Goal: Find specific fact: Find contact information

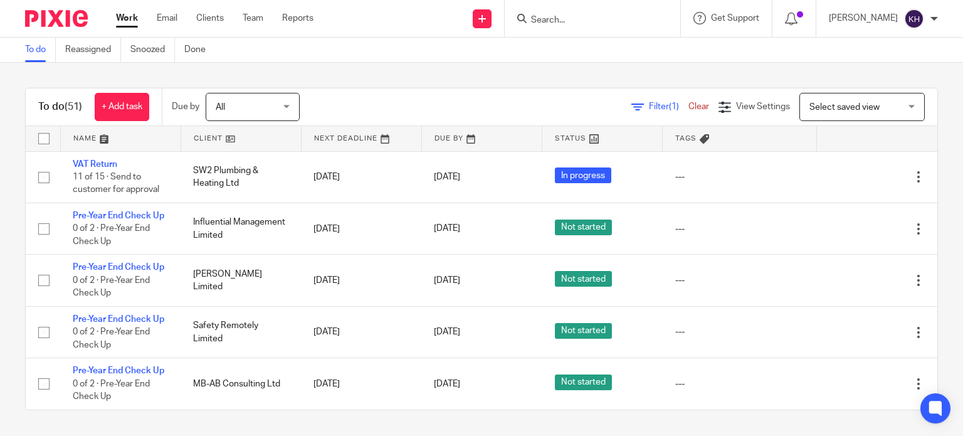
click at [592, 20] on input "Search" at bounding box center [586, 20] width 113 height 11
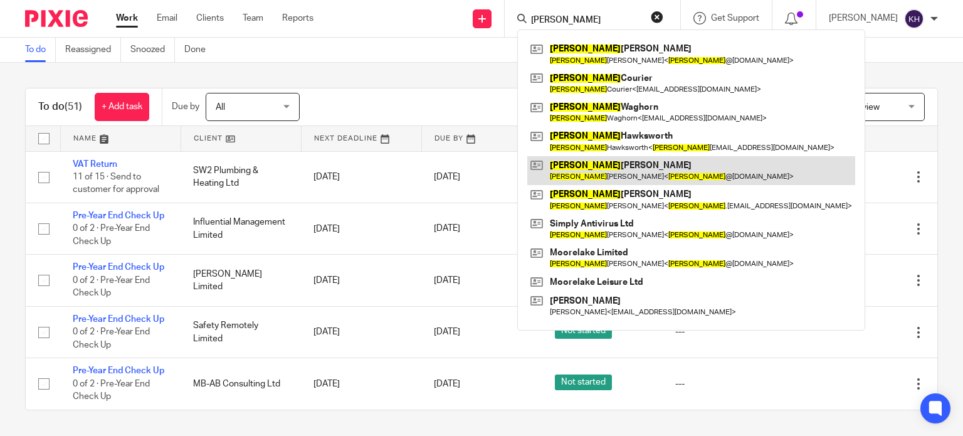
type input "[PERSON_NAME]"
click at [652, 161] on link at bounding box center [691, 170] width 328 height 29
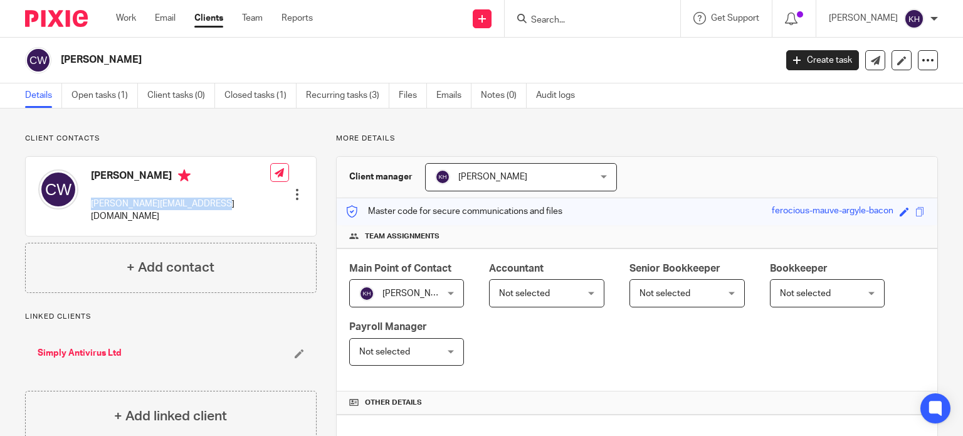
drag, startPoint x: 90, startPoint y: 203, endPoint x: 220, endPoint y: 210, distance: 130.0
click at [220, 210] on div "[PERSON_NAME] [PERSON_NAME][EMAIL_ADDRESS][DOMAIN_NAME] Edit contact Create cli…" at bounding box center [171, 196] width 290 height 79
copy p "craig@simplyantivirus.co.uk"
click at [117, 125] on div "Client contacts Craig Wyles craig@simplyantivirus.co.uk Edit contact Create cli…" at bounding box center [481, 431] width 963 height 645
click at [93, 93] on link "Open tasks (1)" at bounding box center [105, 95] width 66 height 24
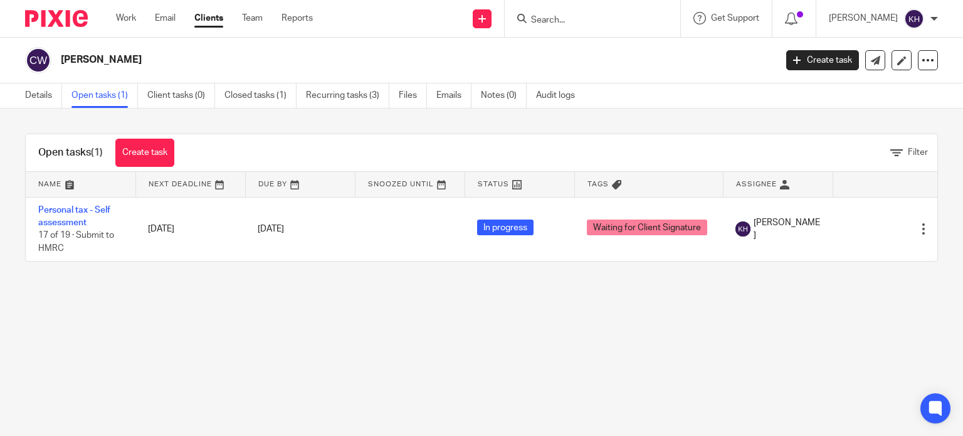
click at [129, 7] on div "Work Email Clients Team Reports Work Email Clients Team Reports Settings" at bounding box center [217, 18] width 228 height 37
click at [129, 17] on link "Work" at bounding box center [126, 18] width 20 height 13
